Goal: Task Accomplishment & Management: Complete application form

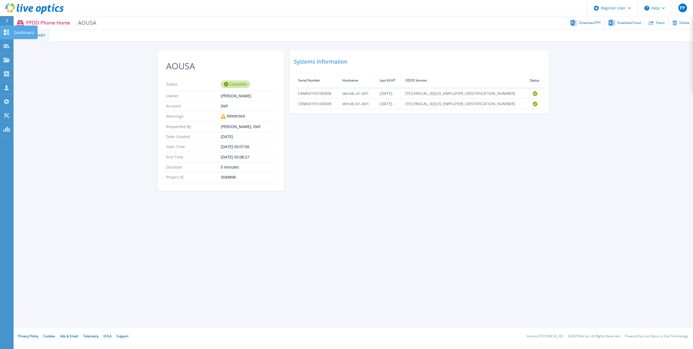
click at [16, 34] on p "Dashboard" at bounding box center [24, 33] width 20 height 14
click at [24, 46] on p "Request Capture" at bounding box center [29, 46] width 31 height 14
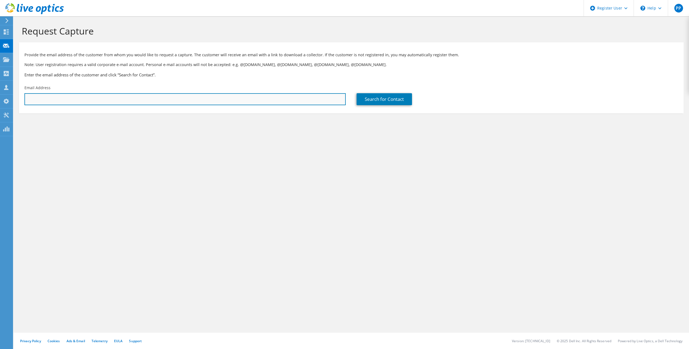
click at [72, 99] on input "text" at bounding box center [184, 99] width 321 height 12
click at [229, 100] on input "text" at bounding box center [184, 99] width 321 height 12
paste input "a.maggi@we-com.it"
type input "a.maggi@we-com.it"
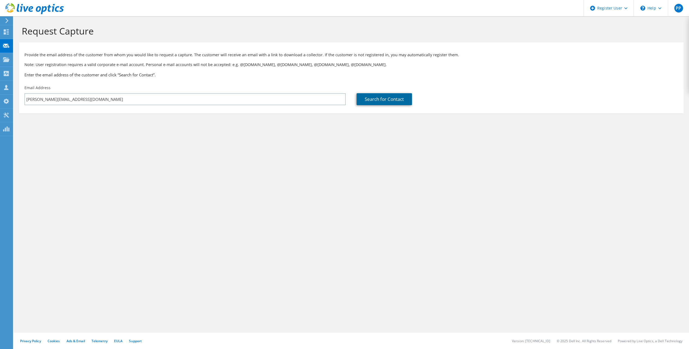
click at [398, 97] on link "Search for Contact" at bounding box center [384, 99] width 55 height 12
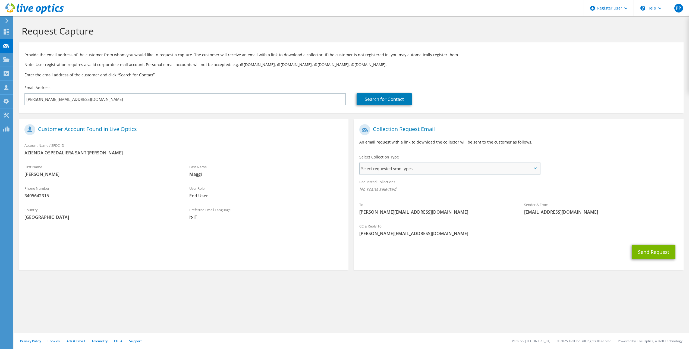
click at [436, 166] on span "Select requested scan types" at bounding box center [449, 168] width 179 height 11
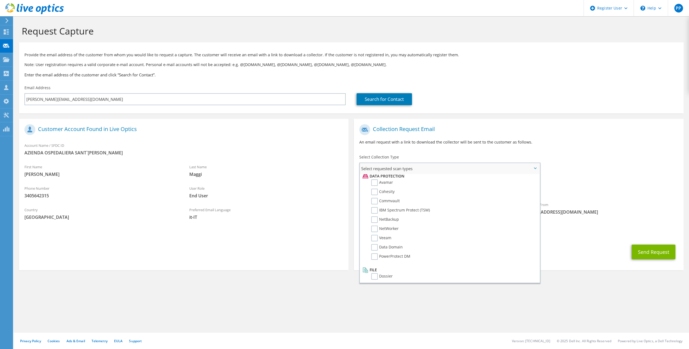
scroll to position [240, 0]
click at [376, 225] on label "NetWorker" at bounding box center [384, 226] width 27 height 7
click at [0, 0] on input "NetWorker" at bounding box center [0, 0] width 0 height 0
click at [602, 198] on div "Requested Collections No scans selected NetWorker" at bounding box center [518, 188] width 329 height 24
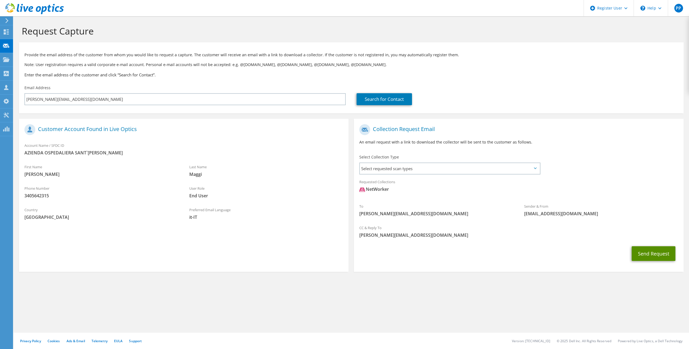
click at [640, 249] on button "Send Request" at bounding box center [654, 253] width 44 height 15
